Goal: Transaction & Acquisition: Obtain resource

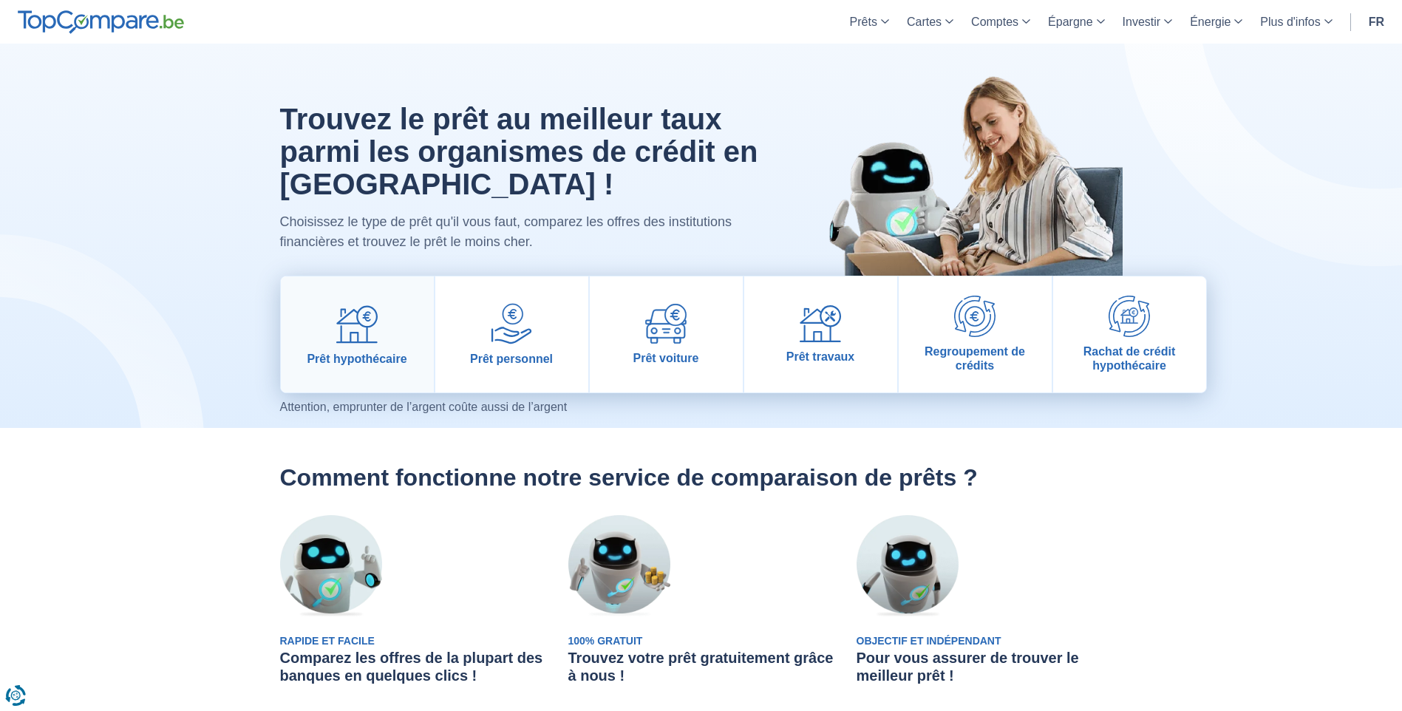
click at [365, 325] on img at bounding box center [356, 323] width 41 height 41
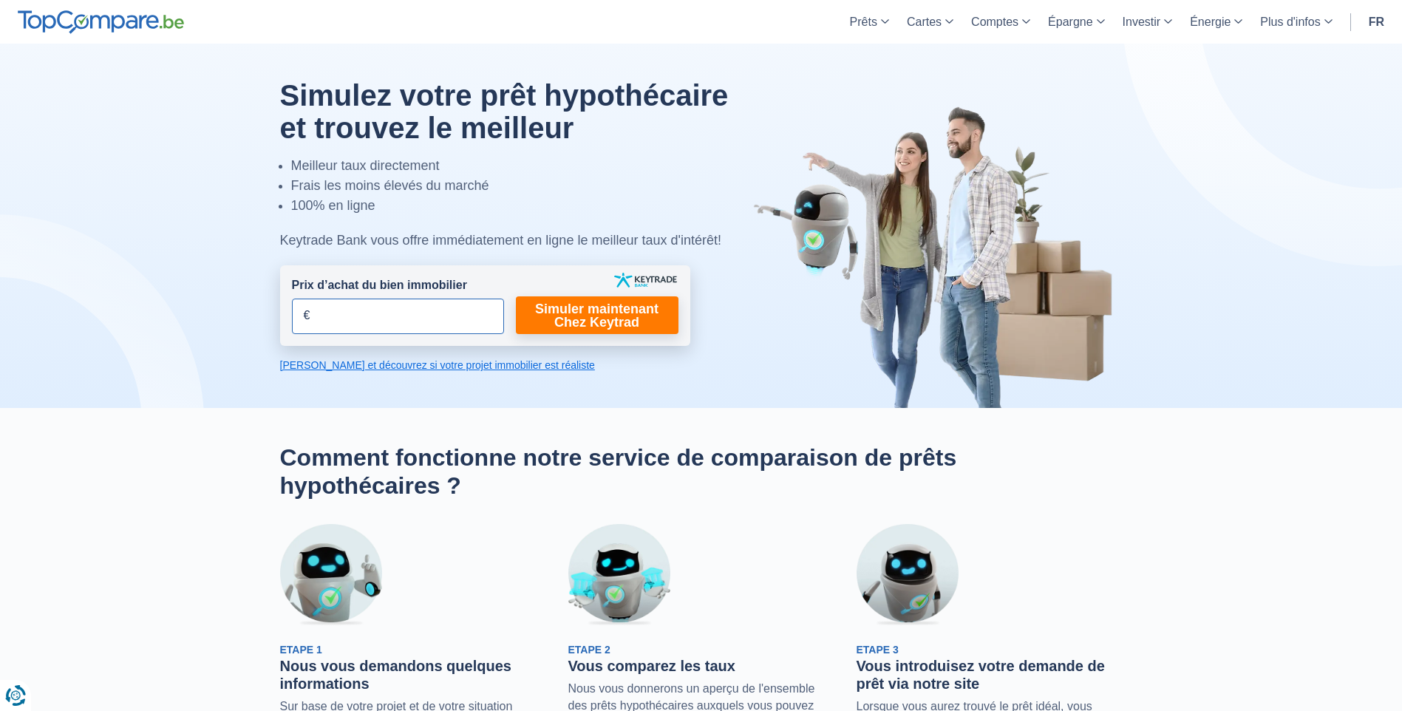
click at [336, 322] on input "Prix d’achat du bien immobilier" at bounding box center [398, 316] width 212 height 35
type input "250.000"
click at [591, 319] on link "Simuler maintenant Chez Keytrad" at bounding box center [597, 315] width 163 height 38
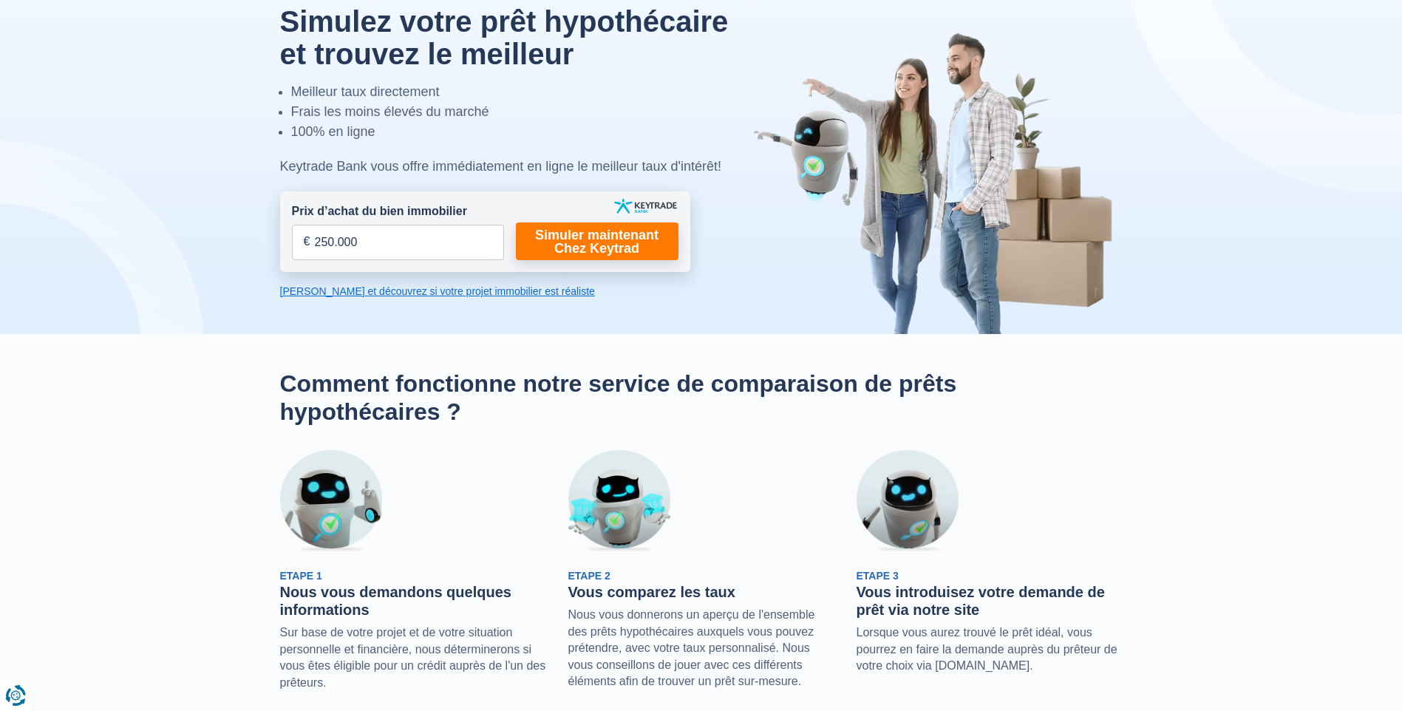
click at [356, 291] on link "Calculez et découvrez si votre projet immobilier est réaliste" at bounding box center [485, 291] width 410 height 15
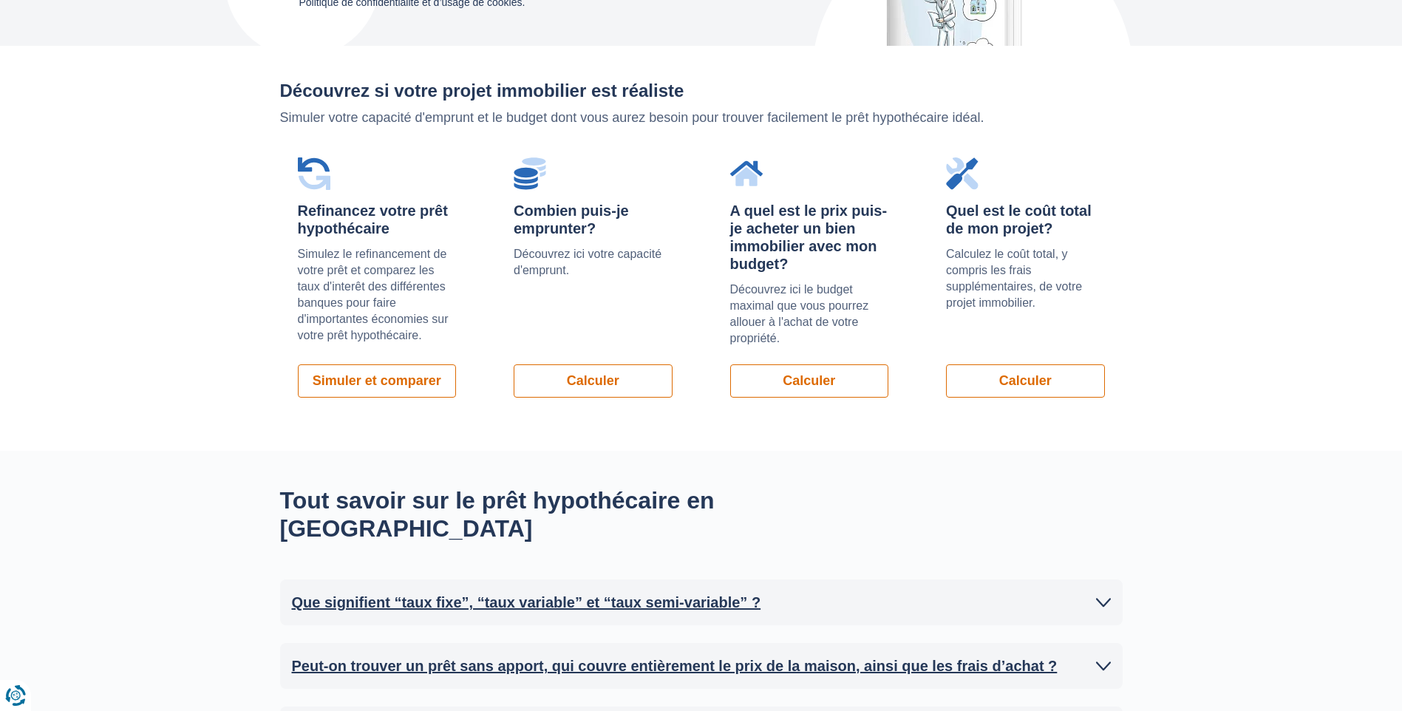
scroll to position [1048, 0]
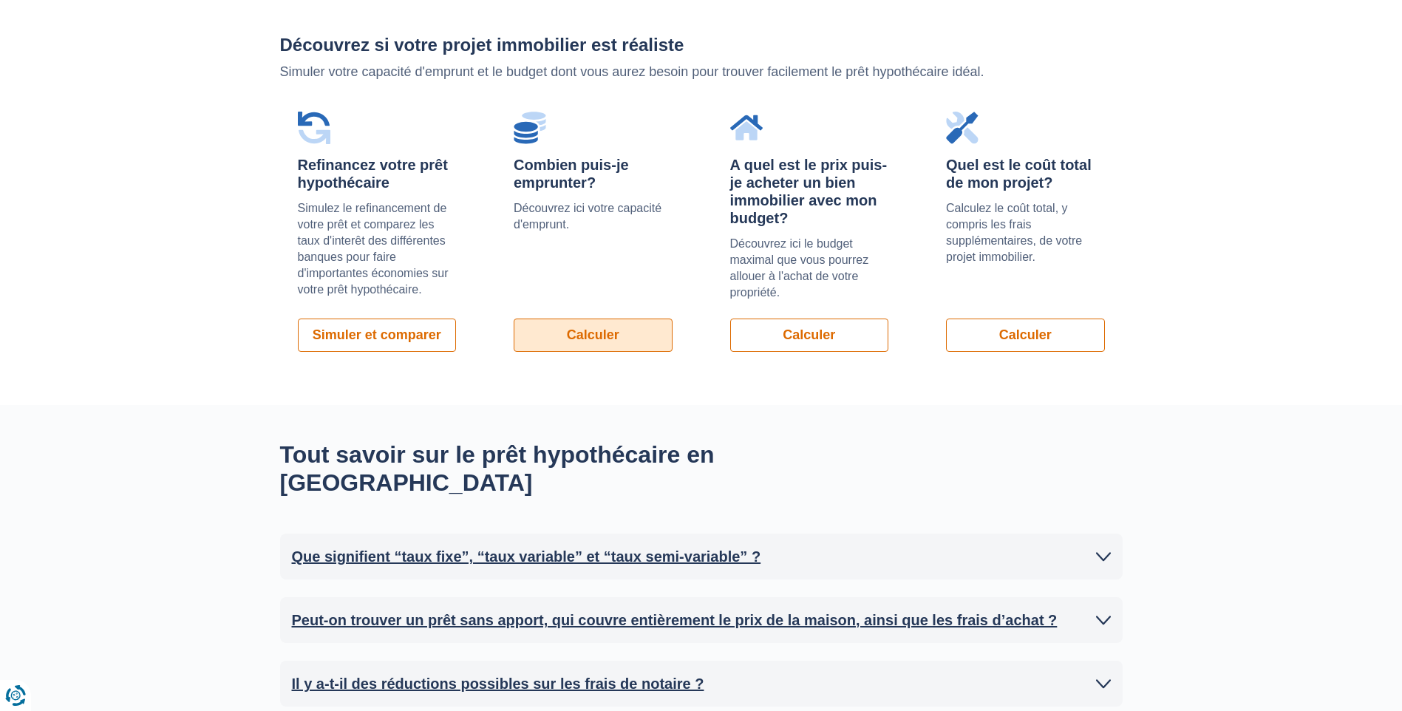
click at [608, 335] on link "Calculer" at bounding box center [593, 335] width 159 height 33
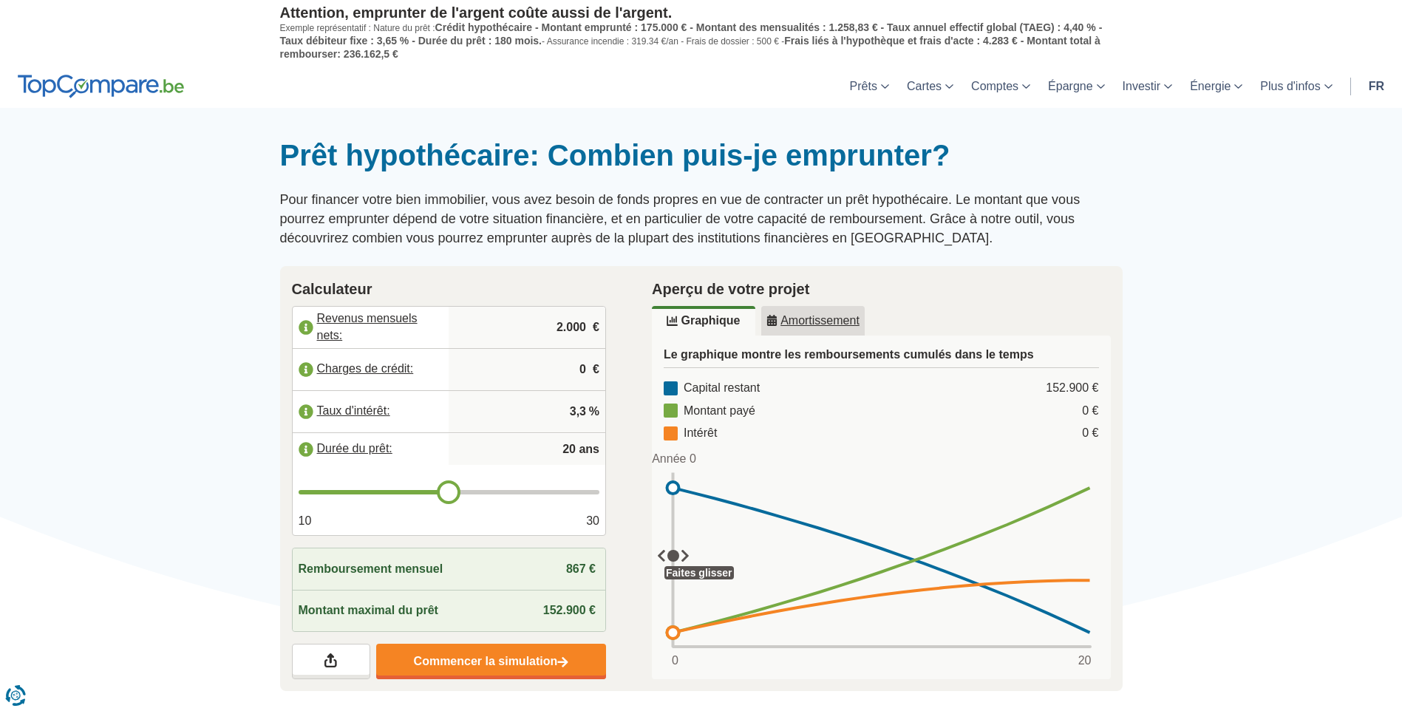
drag, startPoint x: 555, startPoint y: 324, endPoint x: 622, endPoint y: 323, distance: 67.3
click at [622, 323] on div "Calculateur Revenus mensuels nets: 2.000 € Charges de crédit: 0 € Taux d'intérê…" at bounding box center [449, 479] width 361 height 426
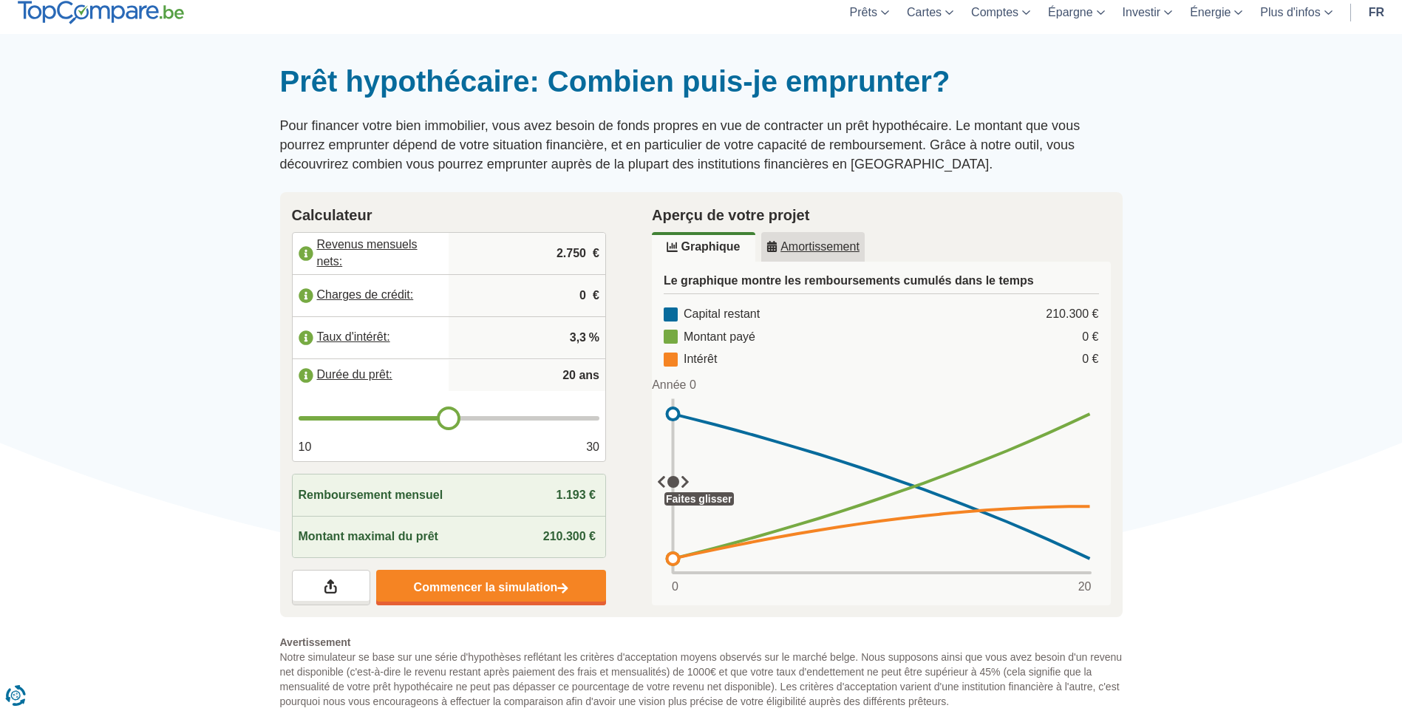
type input "2.750"
type input "21"
type input "22"
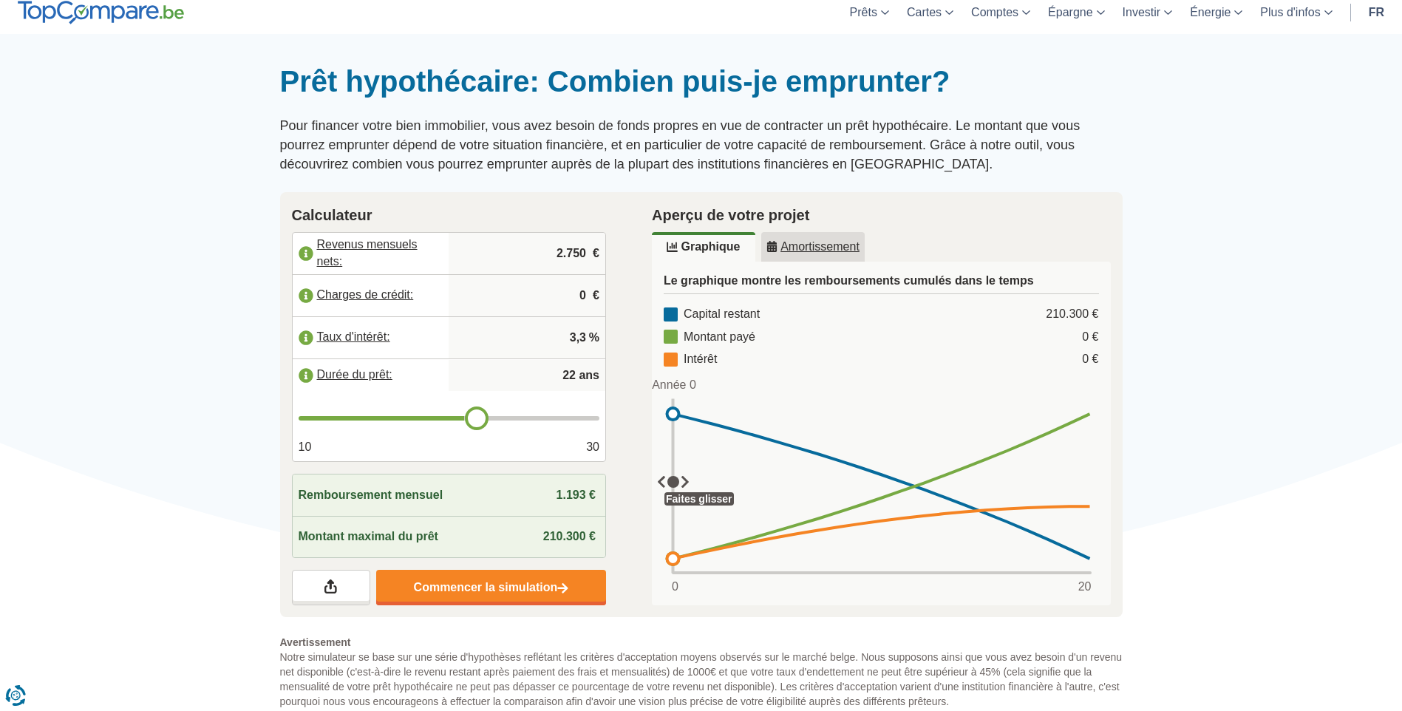
type input "23"
type input "24"
type input "25"
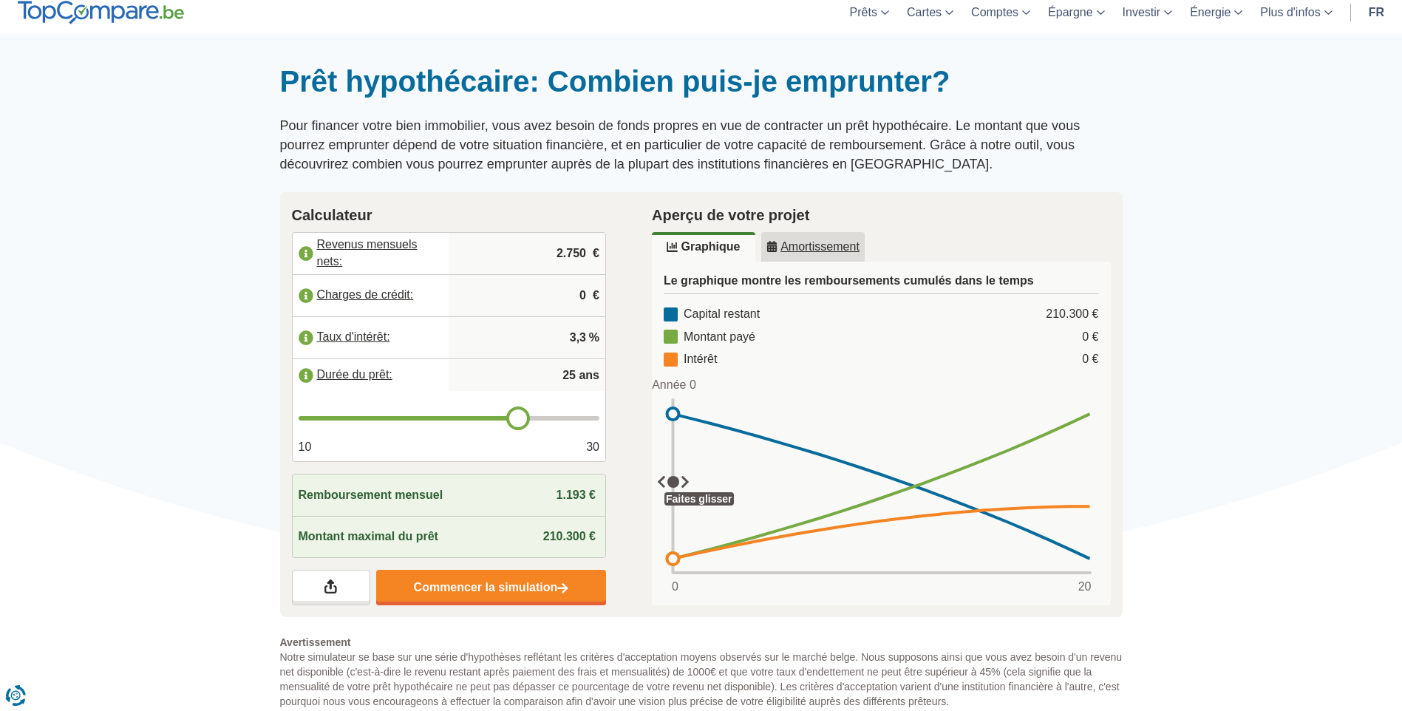
drag, startPoint x: 454, startPoint y: 419, endPoint x: 513, endPoint y: 420, distance: 59.1
type input "25"
click at [513, 420] on input "range" at bounding box center [450, 418] width 302 height 4
